Goal: Check status: Check status

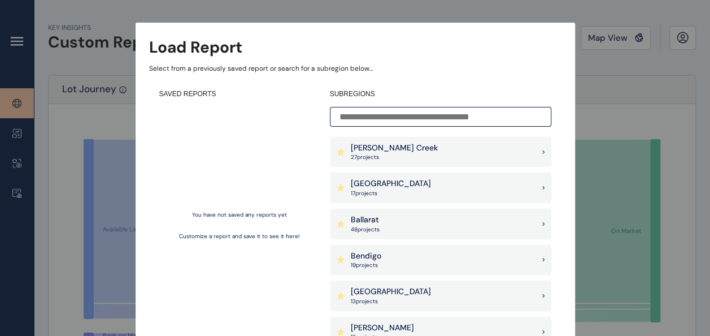
click at [398, 219] on div "Ballarat 48 project s" at bounding box center [440, 223] width 221 height 31
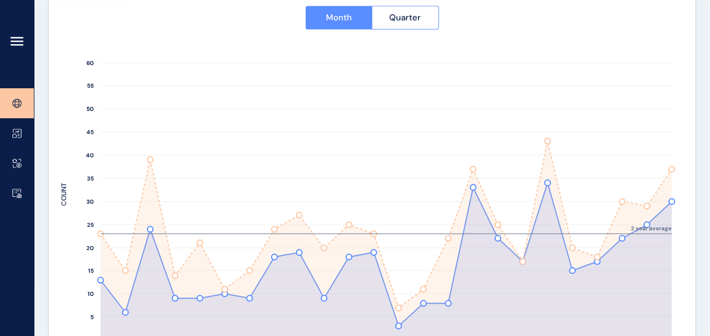
scroll to position [376, 0]
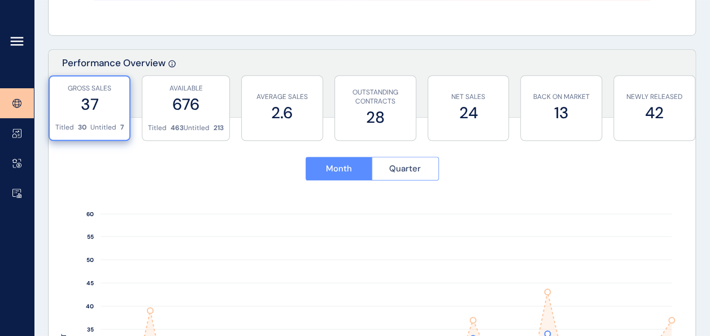
click at [399, 163] on span "Quarter" at bounding box center [405, 168] width 32 height 11
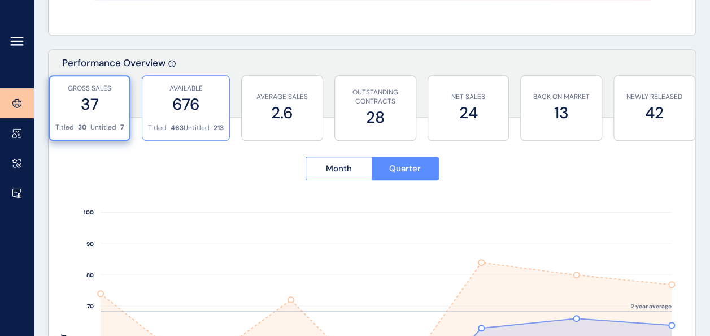
click at [167, 112] on label "676" at bounding box center [186, 104] width 76 height 22
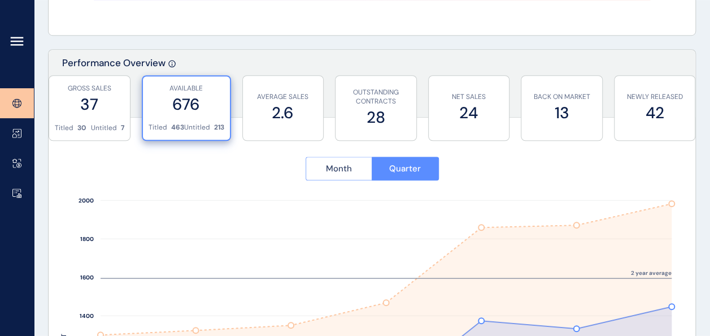
click at [321, 168] on button "Month" at bounding box center [339, 169] width 67 height 24
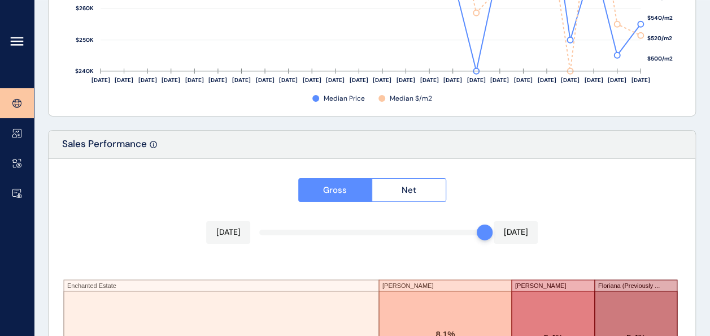
scroll to position [1740, 0]
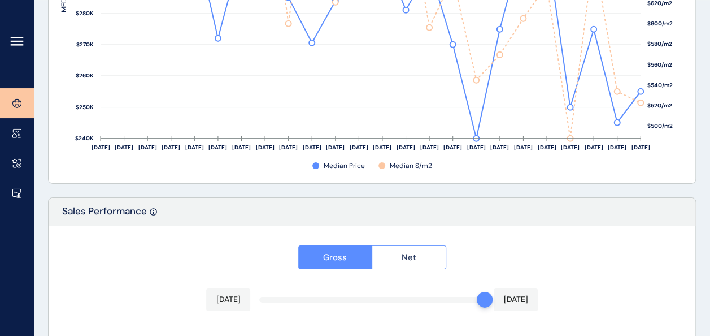
click at [406, 251] on span "Net" at bounding box center [409, 256] width 15 height 11
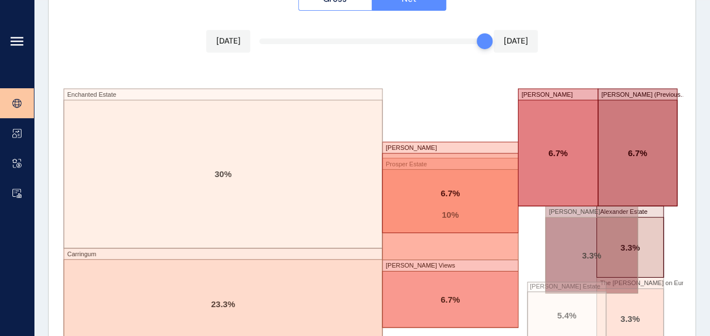
scroll to position [2041, 0]
